Goal: Task Accomplishment & Management: Manage account settings

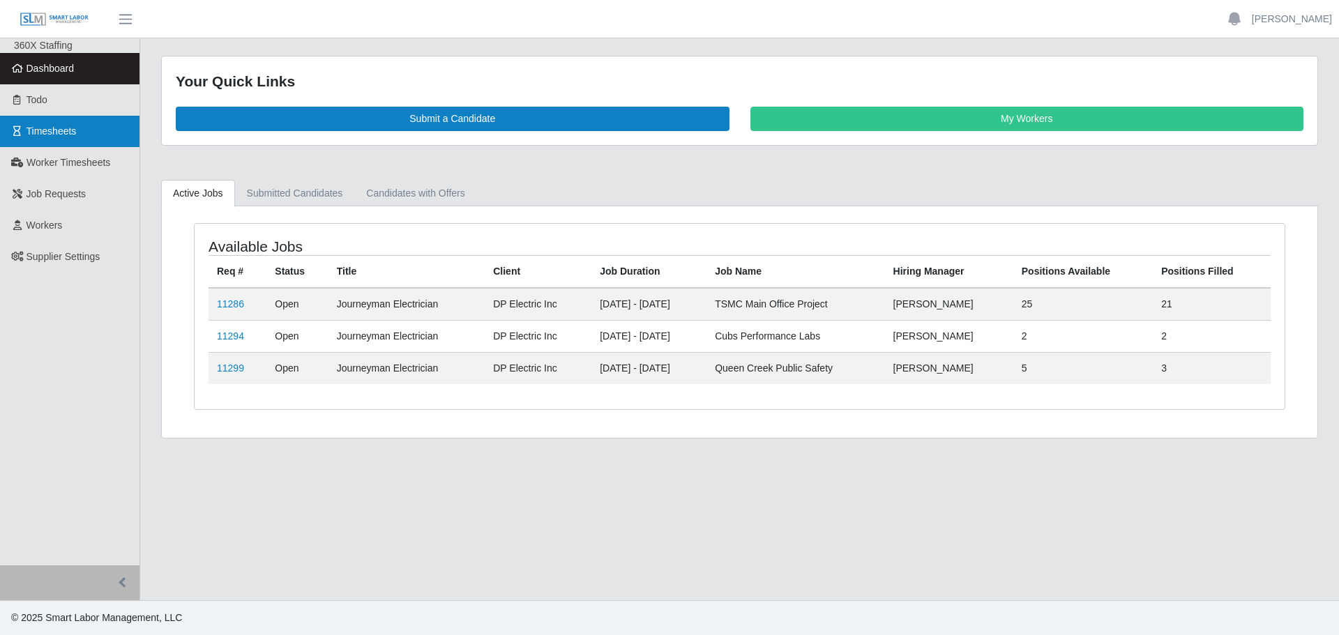
click at [48, 133] on span "Timesheets" at bounding box center [51, 130] width 50 height 11
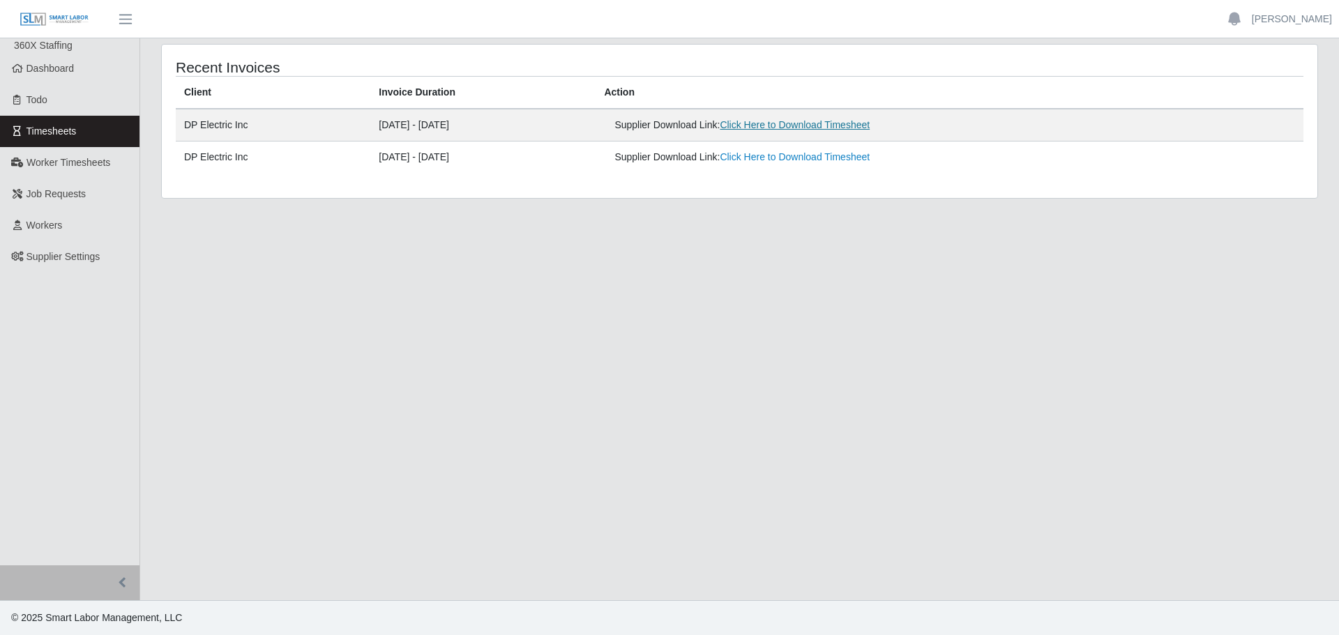
click at [803, 128] on link "Click Here to Download Timesheet" at bounding box center [794, 124] width 150 height 11
click at [1177, 175] on div "Recent Invoices Client Invoice Duration Action DP Electric Inc [DATE] - [DATE] …" at bounding box center [739, 121] width 1155 height 153
click at [1304, 17] on link "[PERSON_NAME]" at bounding box center [1291, 19] width 80 height 15
click at [1253, 95] on link "Logout" at bounding box center [1274, 96] width 125 height 29
